Goal: Information Seeking & Learning: Understand process/instructions

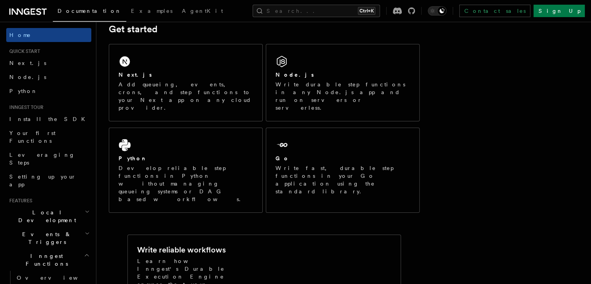
scroll to position [117, 0]
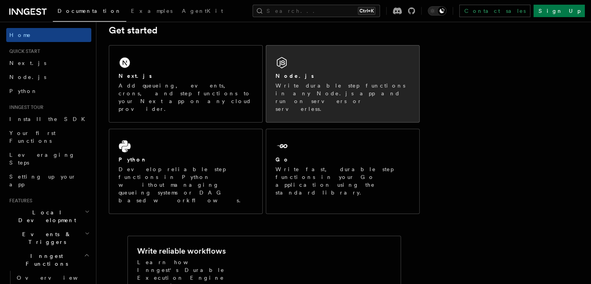
click at [335, 70] on div "Node.js Write durable step functions in any Node.js app and run on servers or s…" at bounding box center [342, 83] width 153 height 77
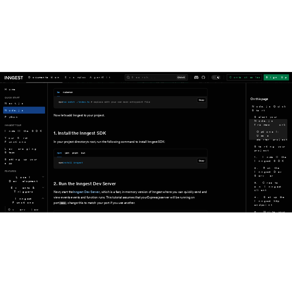
scroll to position [428, 0]
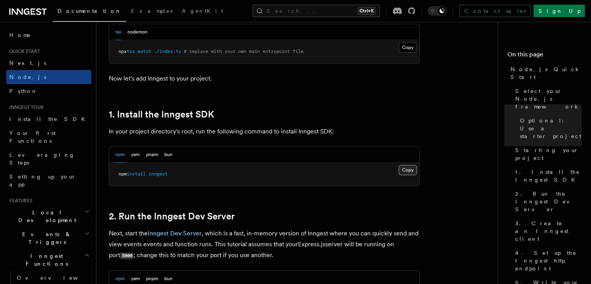
click at [409, 169] on button "Copy Copied" at bounding box center [408, 170] width 18 height 10
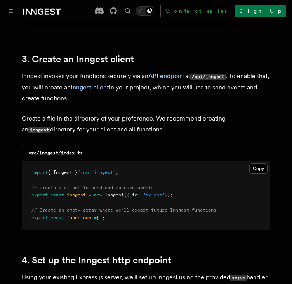
scroll to position [972, 0]
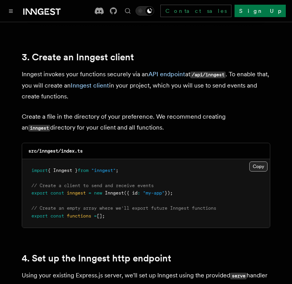
click at [252, 161] on button "Copy Copied" at bounding box center [259, 166] width 18 height 10
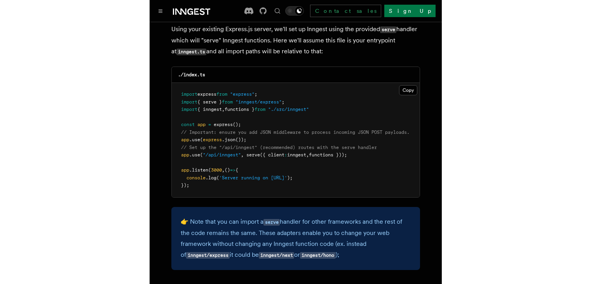
scroll to position [1244, 0]
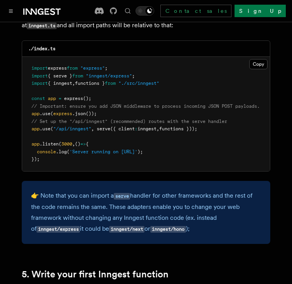
drag, startPoint x: 25, startPoint y: 118, endPoint x: 223, endPoint y: 117, distance: 197.9
click at [223, 117] on pre "import express from "express" ; import { serve } from "inngest/express" ; impor…" at bounding box center [146, 114] width 248 height 114
copy span "app .use ( "/api/inngest" , serve ({ client : inngest , functions }));"
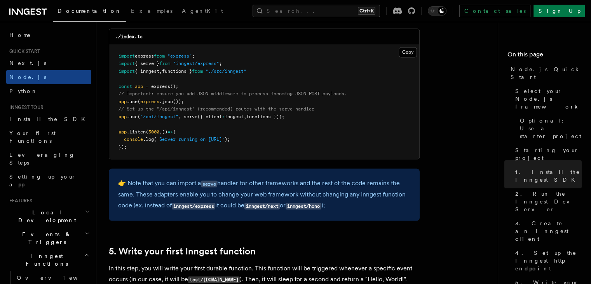
click at [264, 92] on span "// Important: ensure you add JSON middleware to process incoming JSON POST payl…" at bounding box center [233, 93] width 229 height 5
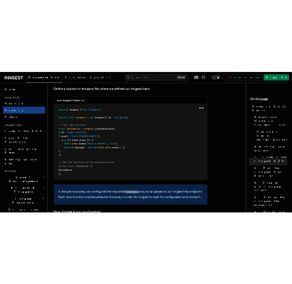
scroll to position [1555, 0]
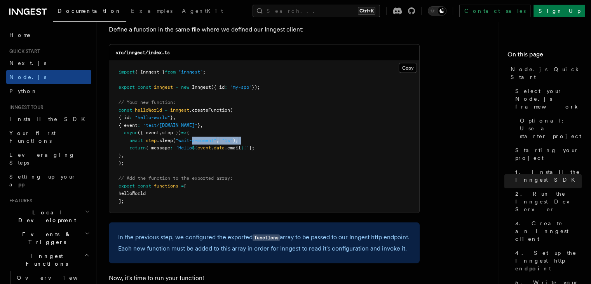
drag, startPoint x: 110, startPoint y: 148, endPoint x: 195, endPoint y: 144, distance: 84.4
click at [195, 144] on pre "import { Inngest } from "inngest" ; export const inngest = new Inngest ({ id : …" at bounding box center [264, 137] width 310 height 152
click at [190, 138] on pre "import { Inngest } from "inngest" ; export const inngest = new Inngest ({ id : …" at bounding box center [264, 137] width 310 height 152
click at [115, 115] on pre "import { Inngest } from "inngest" ; export const inngest = new Inngest ({ id : …" at bounding box center [264, 137] width 310 height 152
drag, startPoint x: 118, startPoint y: 130, endPoint x: 266, endPoint y: 152, distance: 149.0
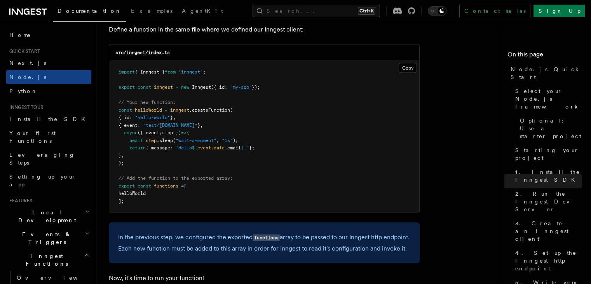
click at [266, 152] on pre "import { Inngest } from "inngest" ; export const inngest = new Inngest ({ id : …" at bounding box center [264, 137] width 310 height 152
click at [255, 150] on span "};" at bounding box center [251, 147] width 5 height 5
